Goal: Task Accomplishment & Management: Use online tool/utility

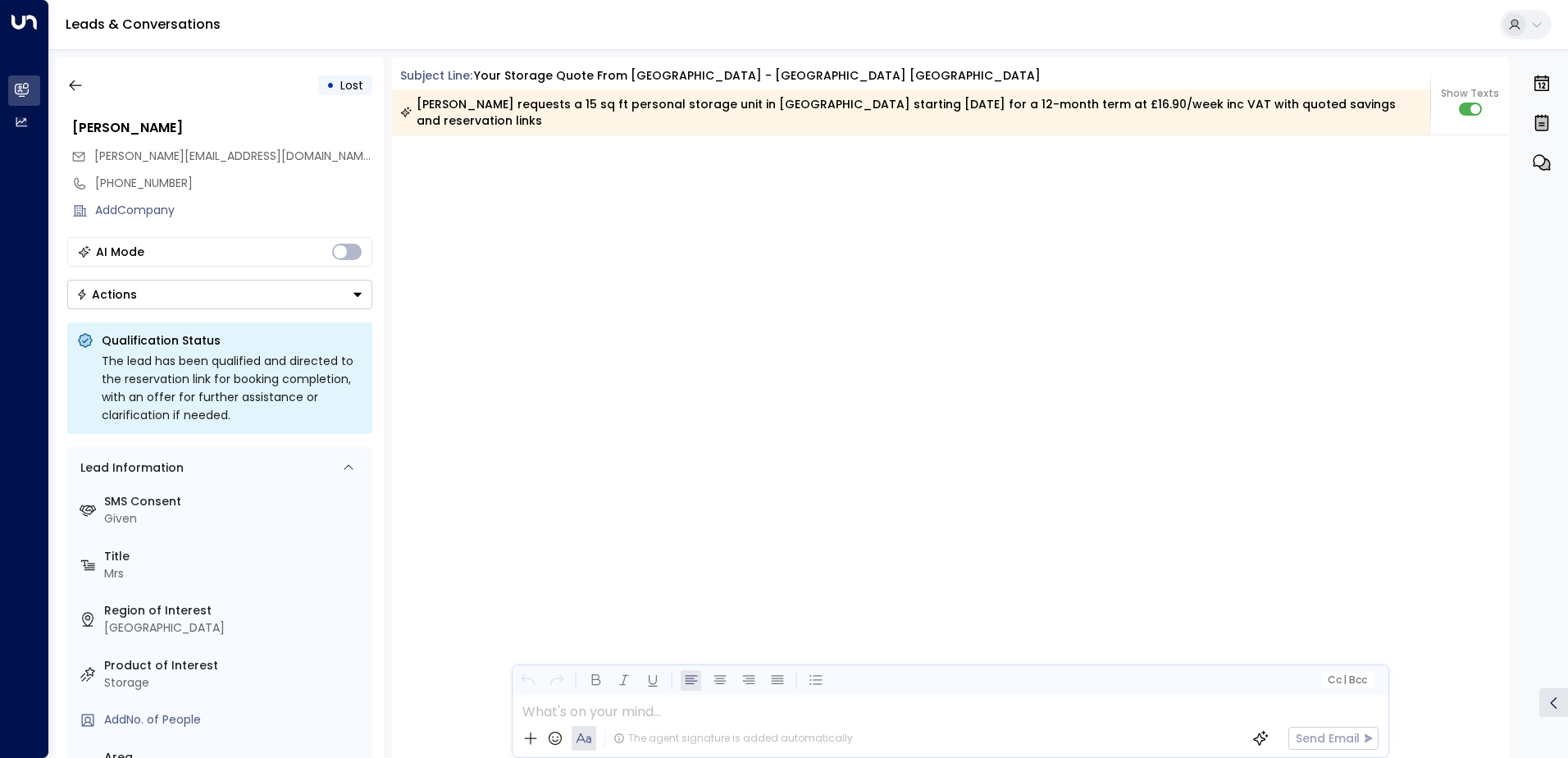
scroll to position [1700, 0]
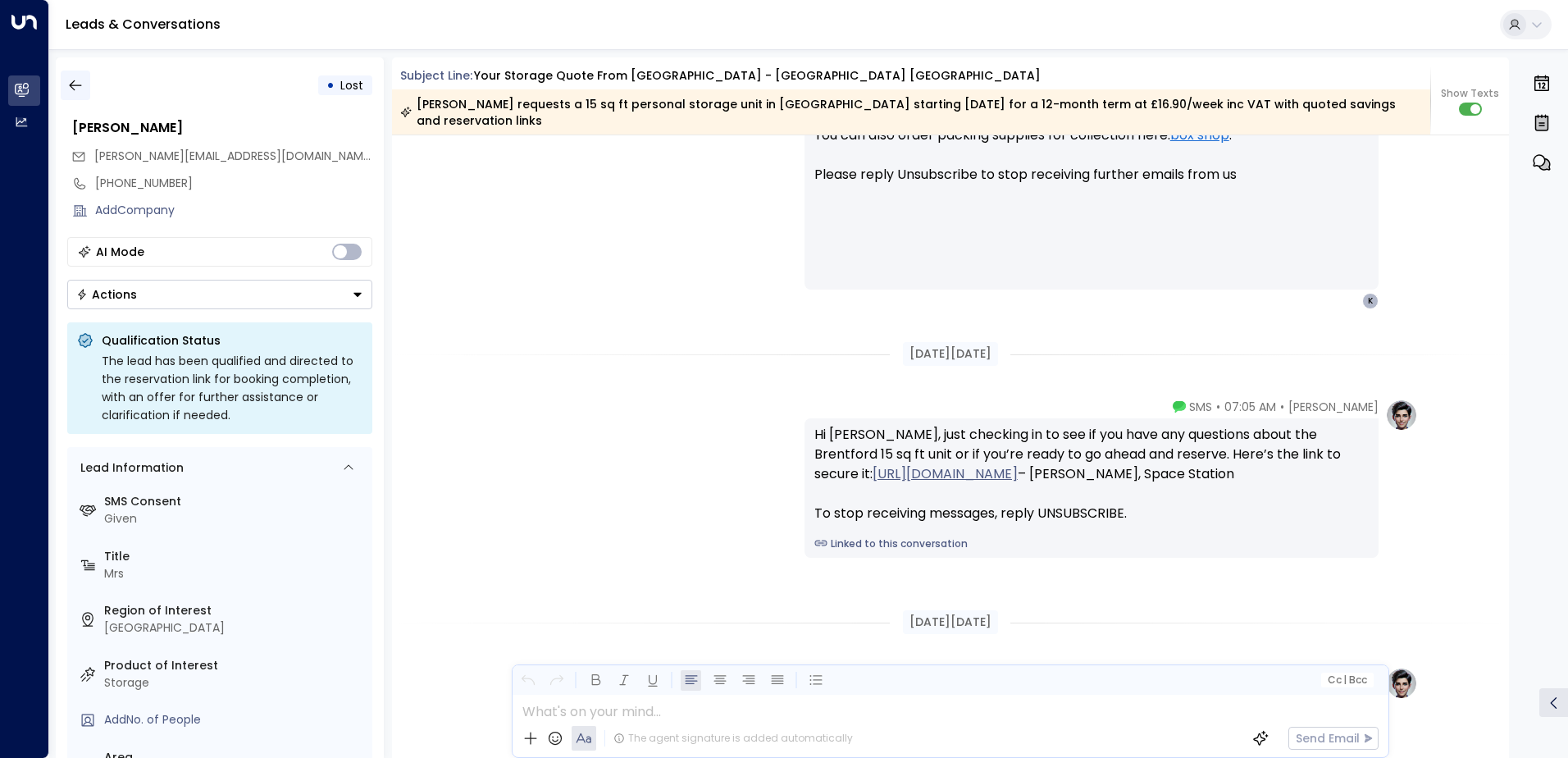
click at [74, 85] on icon "button" at bounding box center [75, 85] width 16 height 16
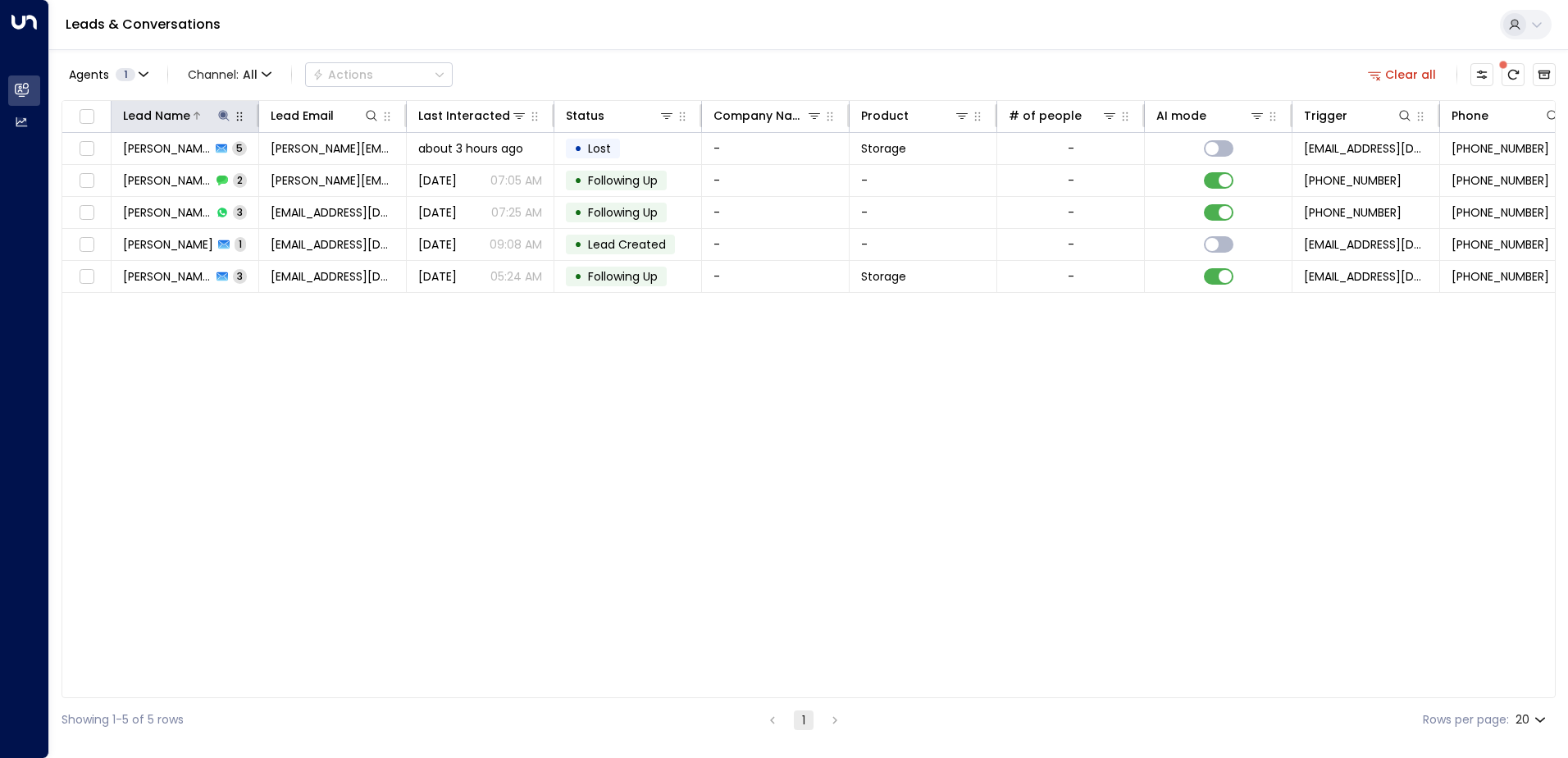
click at [224, 120] on icon at bounding box center [224, 116] width 14 height 14
drag, startPoint x: 170, startPoint y: 182, endPoint x: 102, endPoint y: 182, distance: 68.0
click at [102, 182] on div "Lead Name ****** ​" at bounding box center [224, 163] width 246 height 69
type input "******"
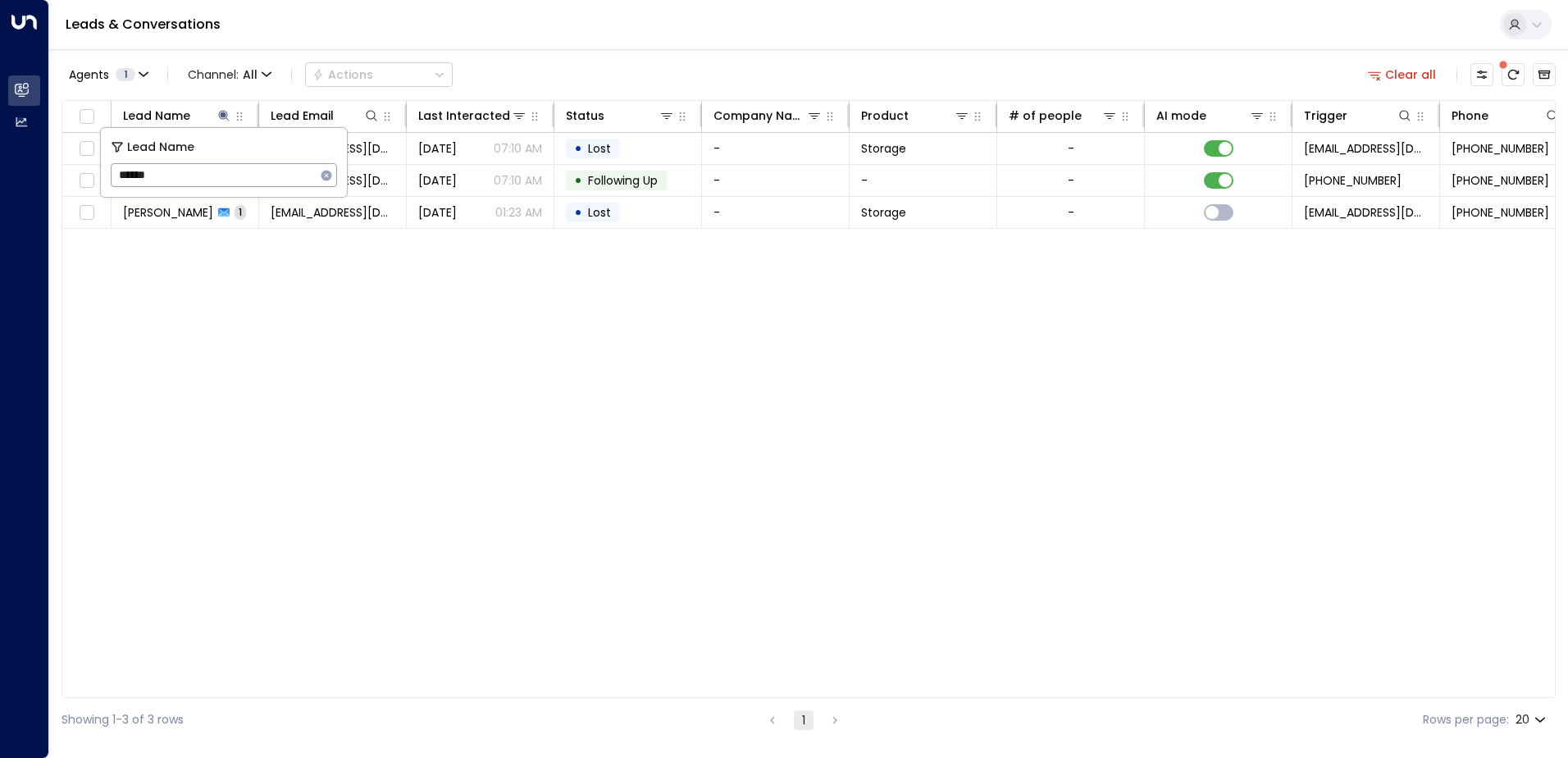
click at [339, 322] on div "Lead Name Lead Email Last Interacted Status Company Name Product # of people AI…" at bounding box center [808, 399] width 1495 height 598
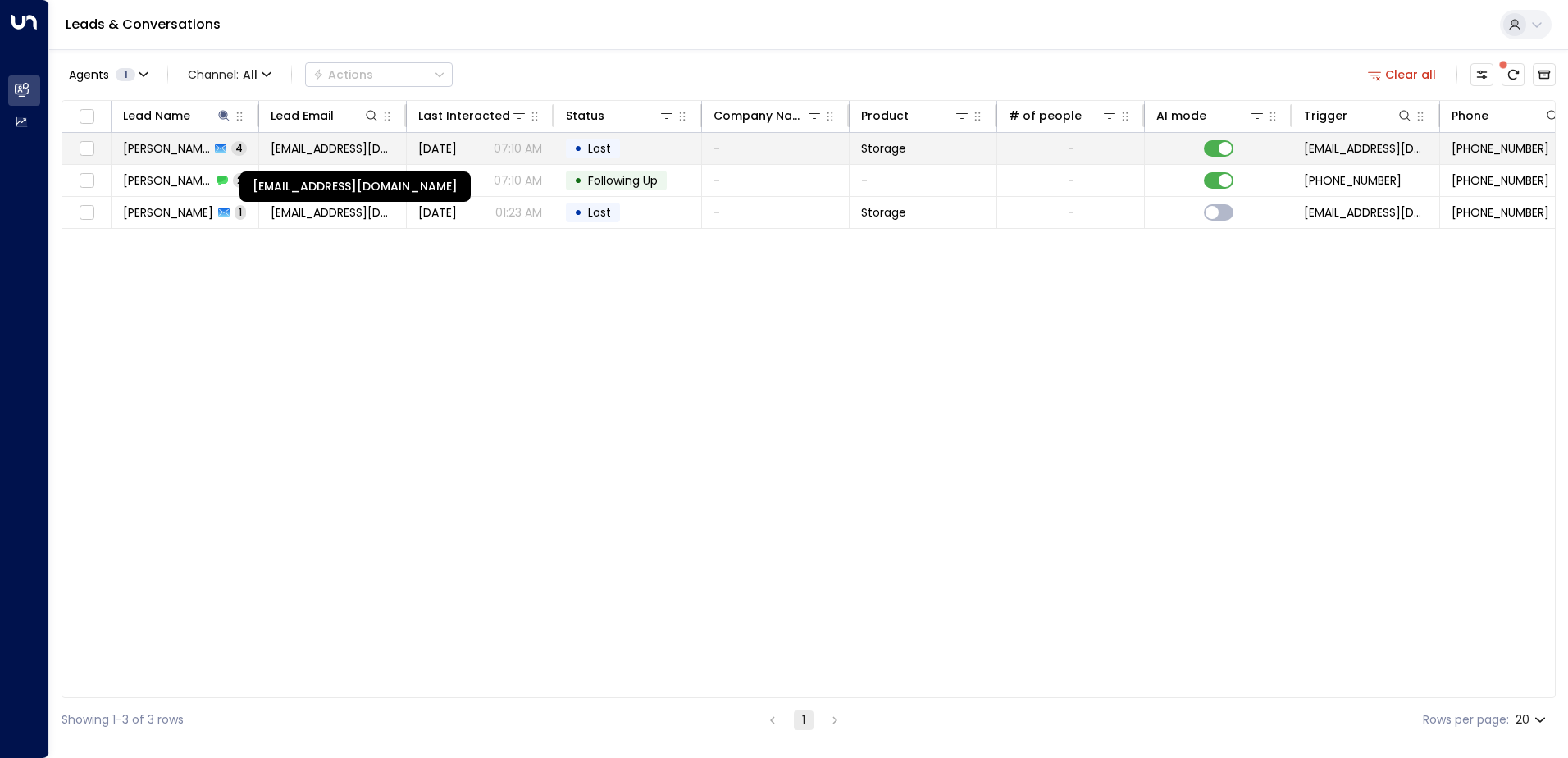
click at [287, 150] on span "[EMAIL_ADDRESS][DOMAIN_NAME]" at bounding box center [332, 148] width 124 height 16
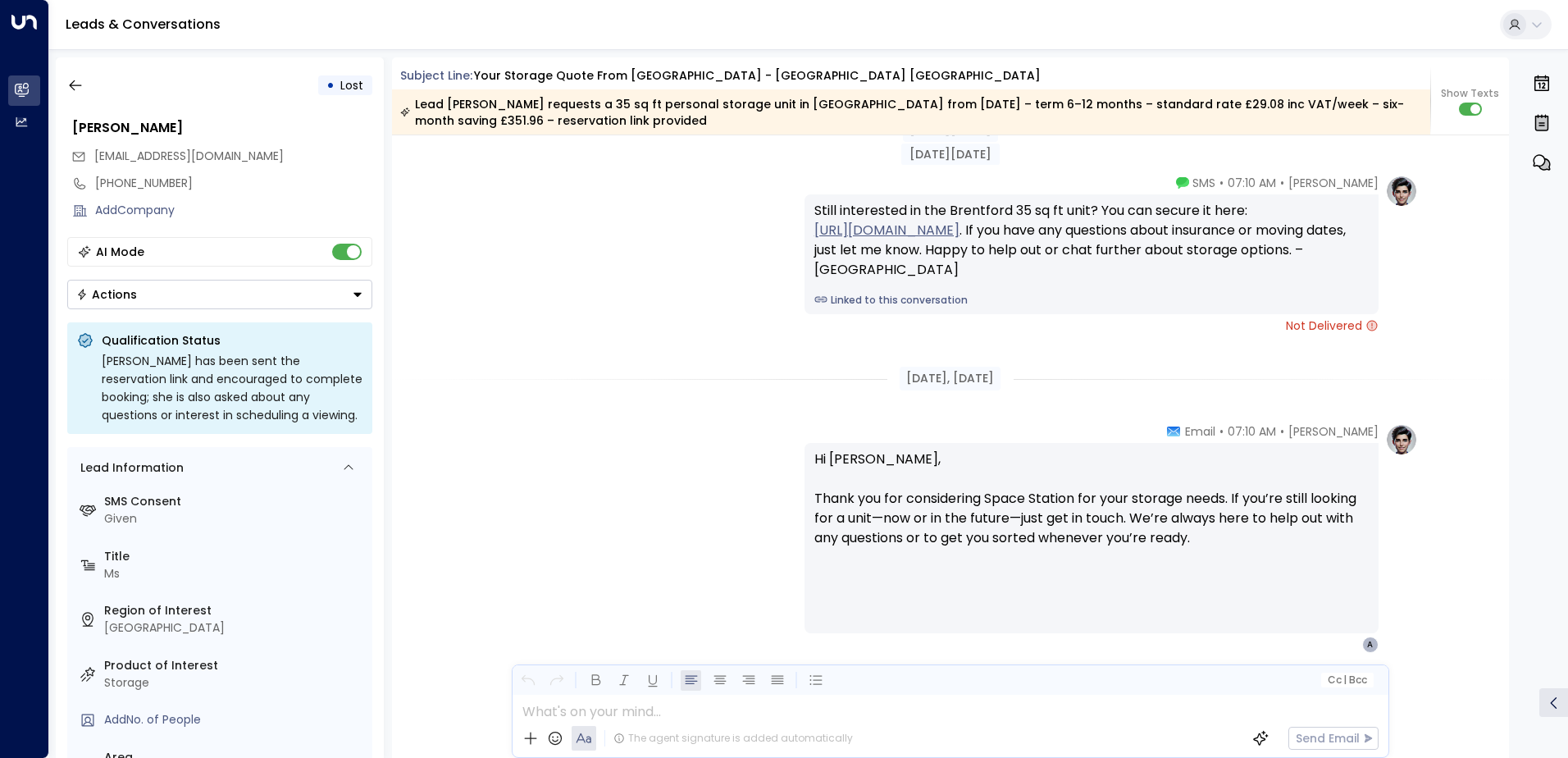
scroll to position [2513, 0]
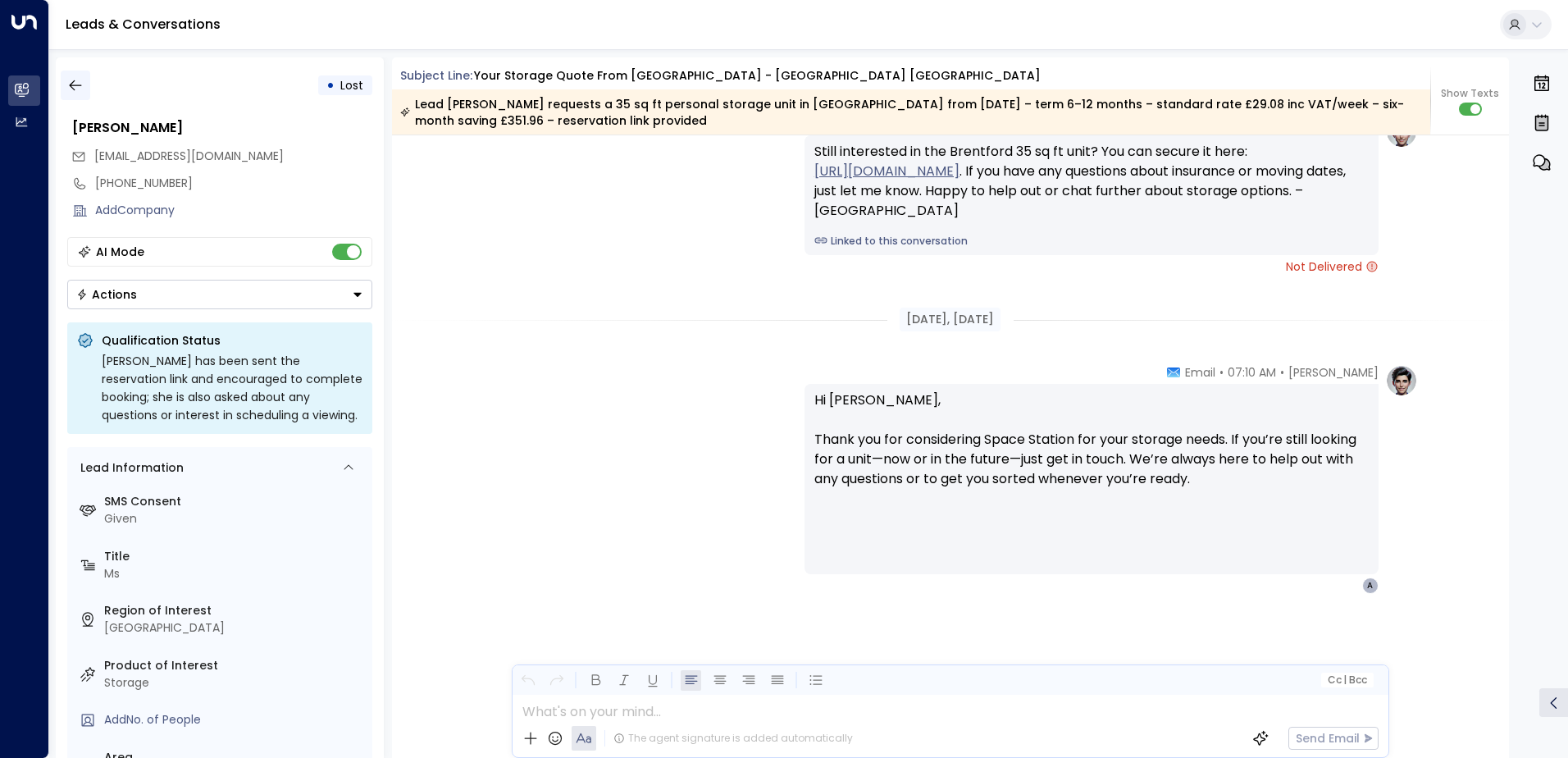
click at [76, 85] on icon "button" at bounding box center [75, 85] width 16 height 16
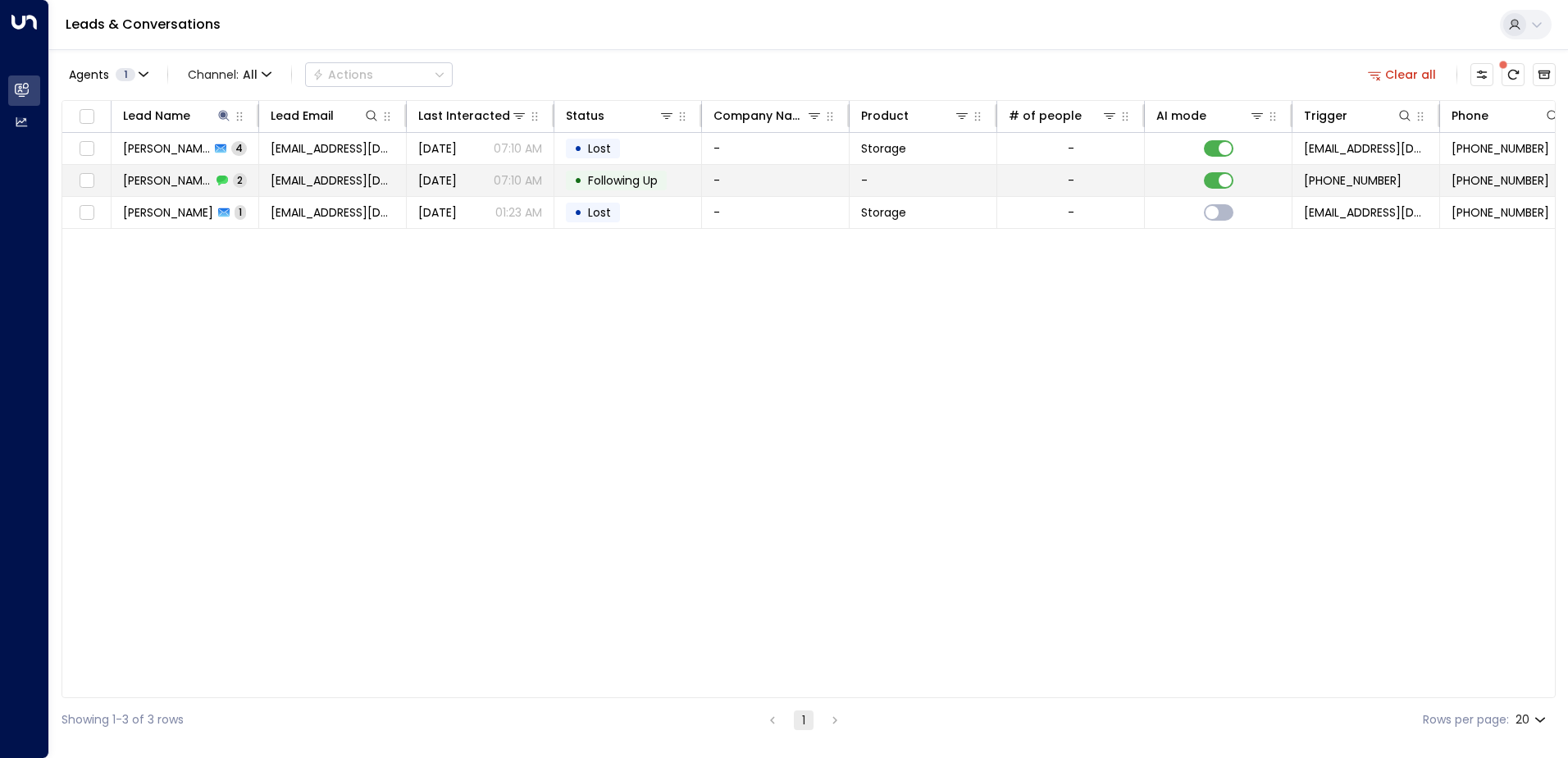
click at [233, 180] on span "2" at bounding box center [239, 180] width 14 height 14
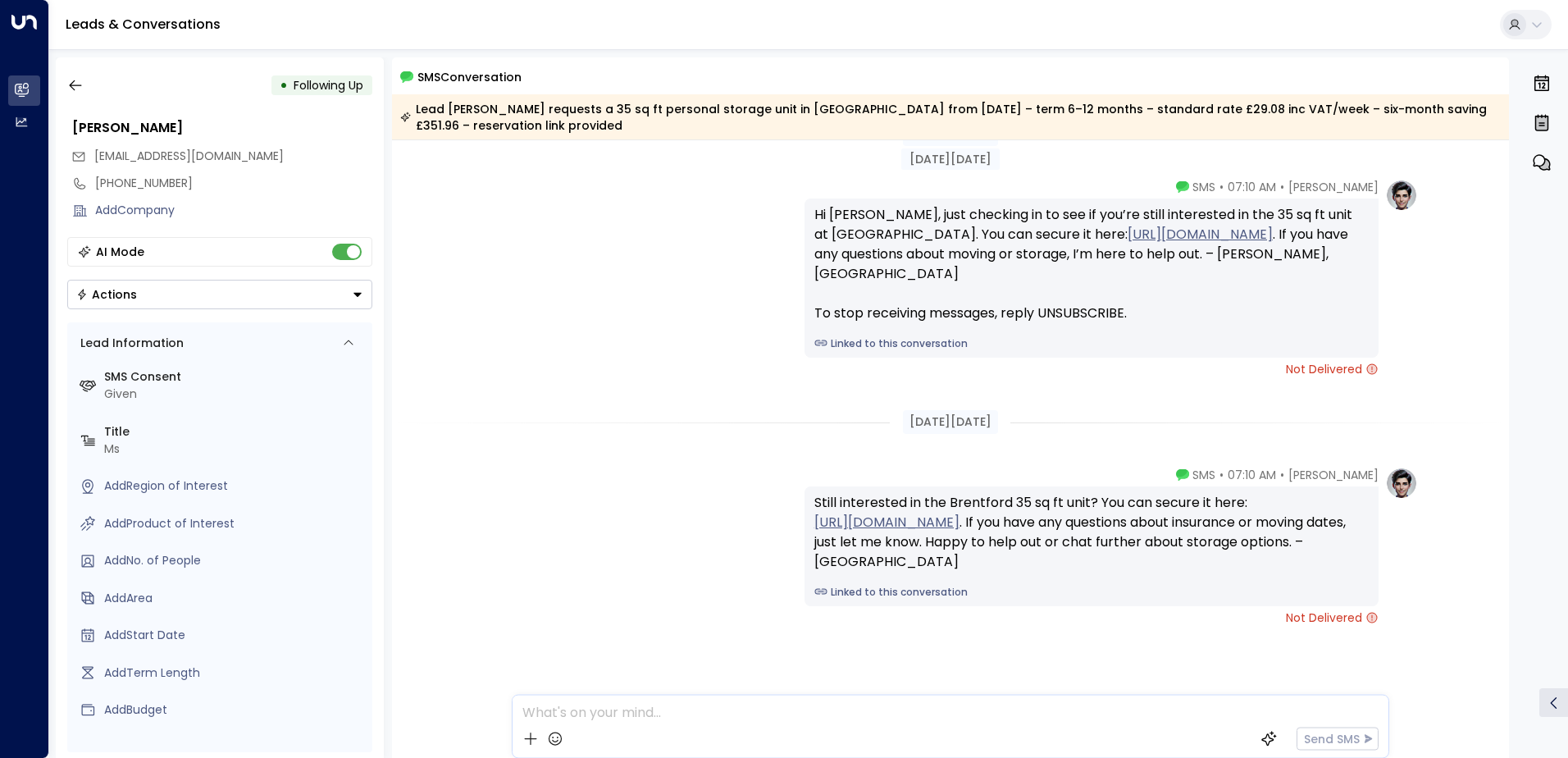
scroll to position [67, 0]
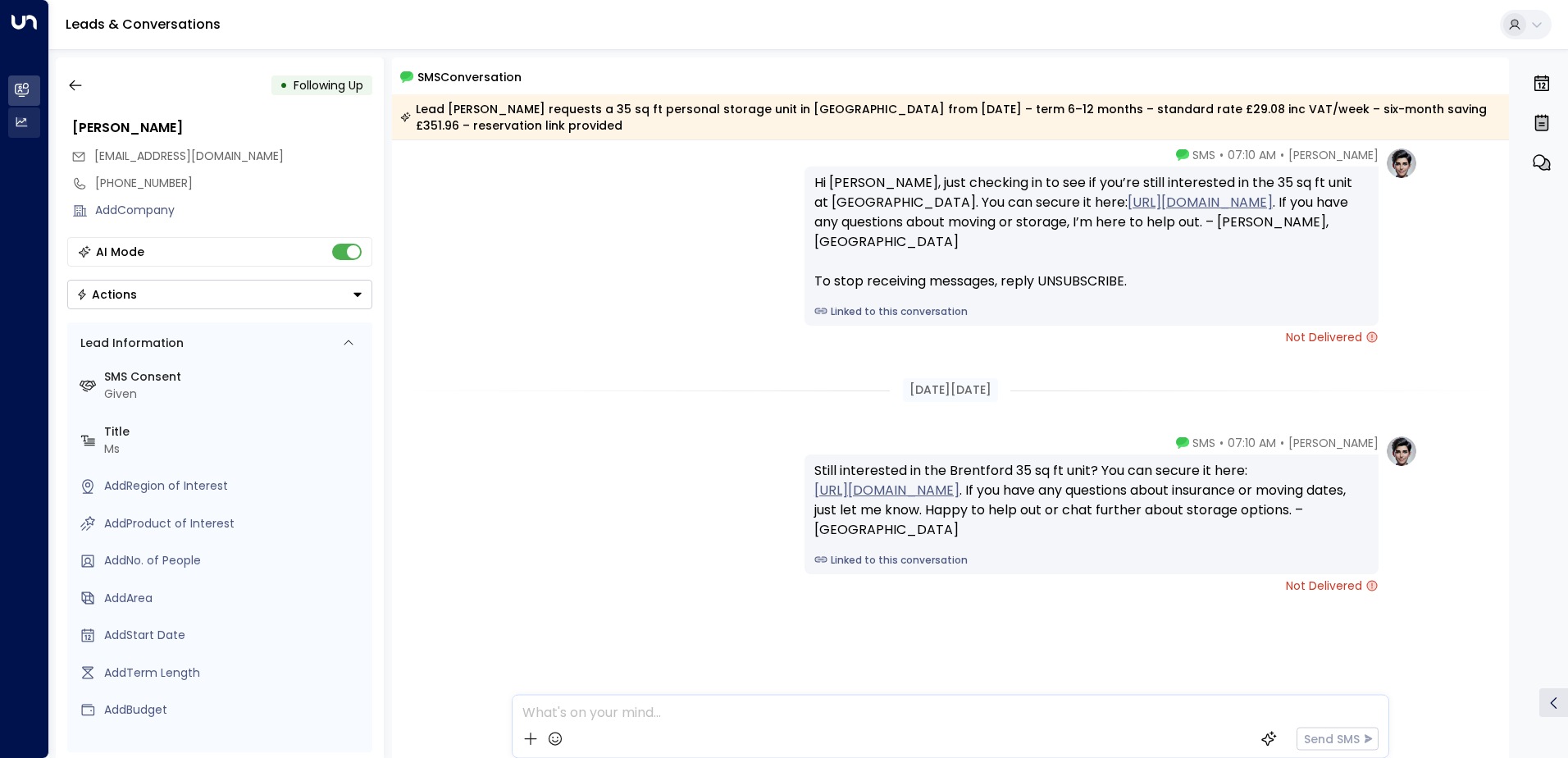
drag, startPoint x: 71, startPoint y: 80, endPoint x: 37, endPoint y: 130, distance: 60.5
click at [71, 80] on icon "button" at bounding box center [75, 85] width 16 height 16
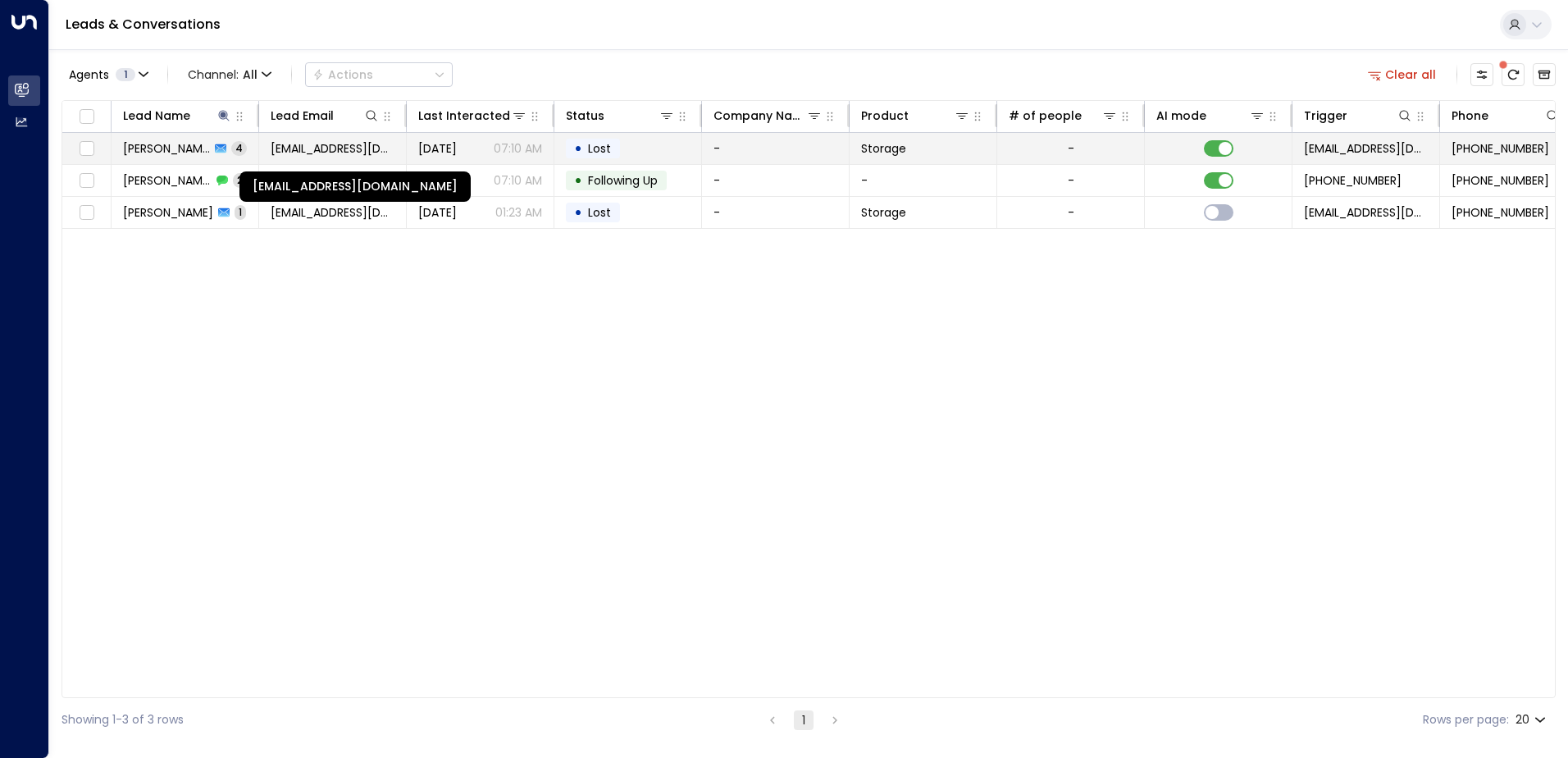
click at [291, 150] on span "[EMAIL_ADDRESS][DOMAIN_NAME]" at bounding box center [332, 148] width 124 height 16
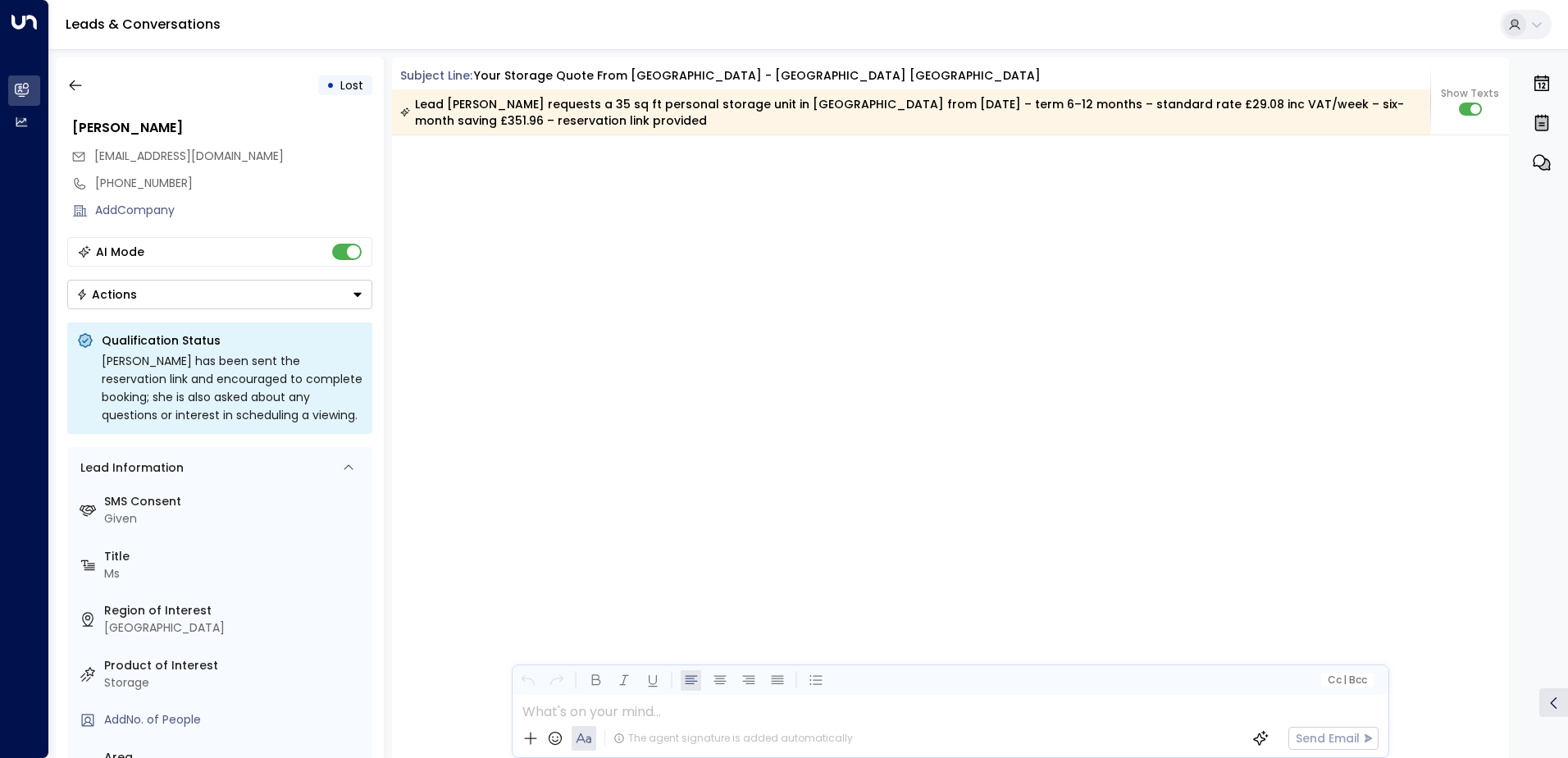
scroll to position [3615, 0]
